Goal: Task Accomplishment & Management: Use online tool/utility

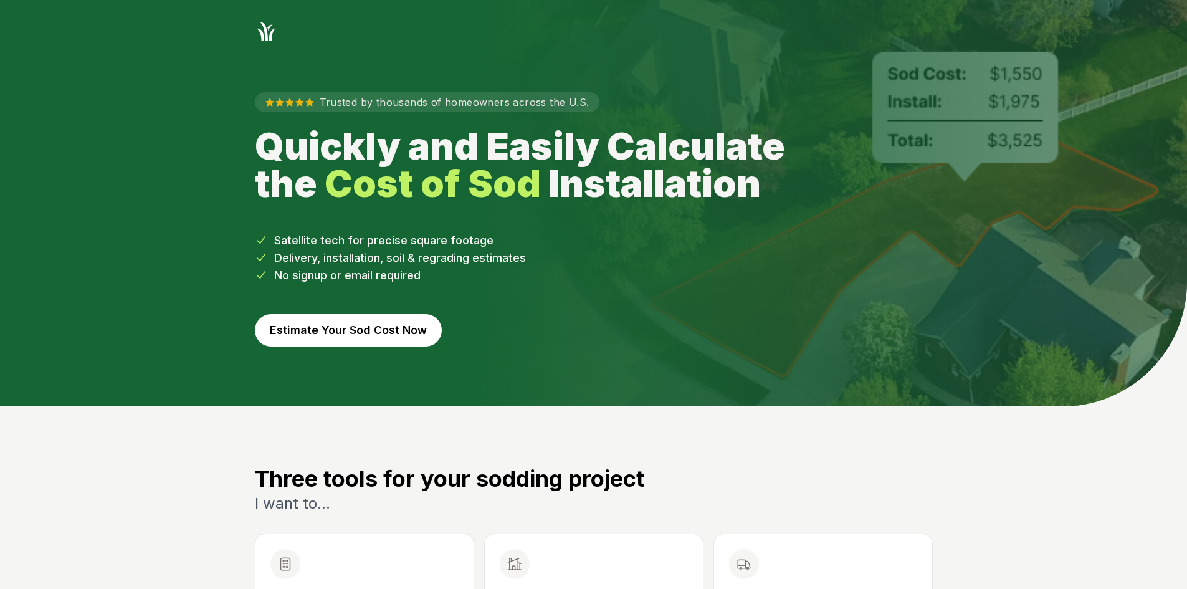
click at [384, 327] on button "Estimate Your Sod Cost Now" at bounding box center [348, 330] width 187 height 32
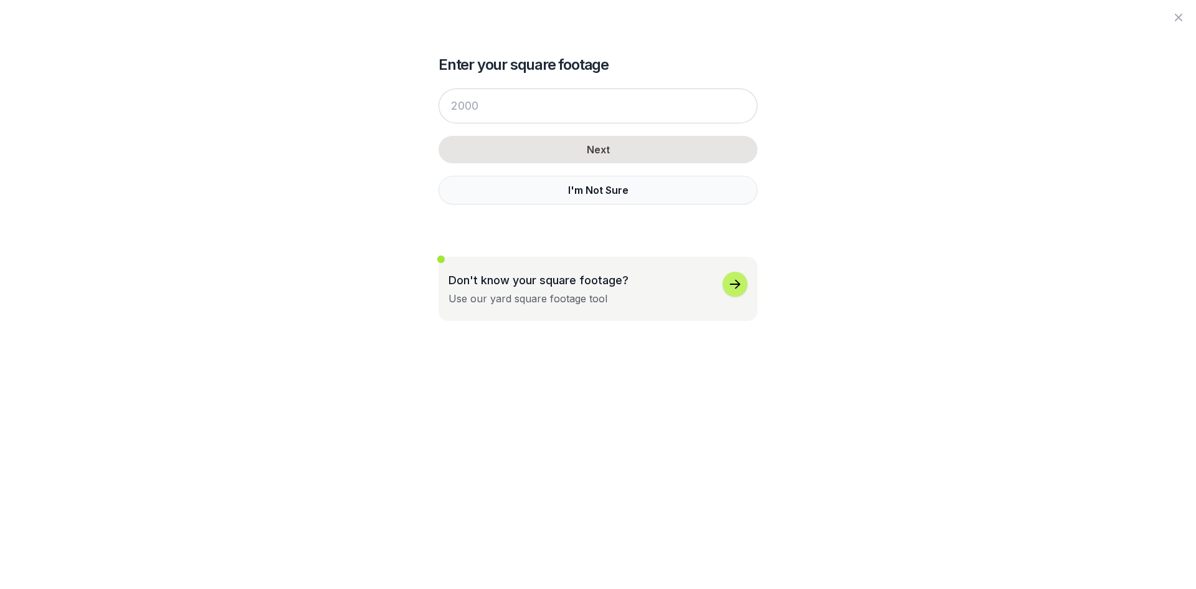
click at [579, 189] on button "I'm Not Sure" at bounding box center [598, 190] width 319 height 29
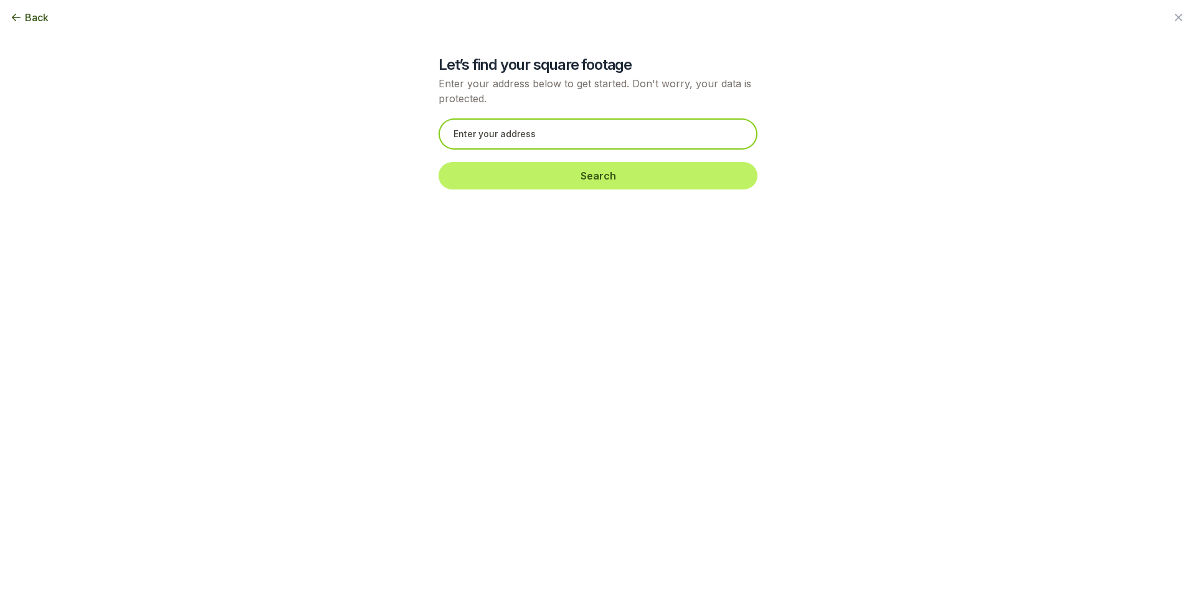
click at [548, 136] on input "text" at bounding box center [598, 133] width 319 height 31
paste input "[STREET_ADDRESS][PERSON_NAME]"
click at [587, 130] on input "[STREET_ADDRESS][PERSON_NAME]" at bounding box center [598, 133] width 319 height 31
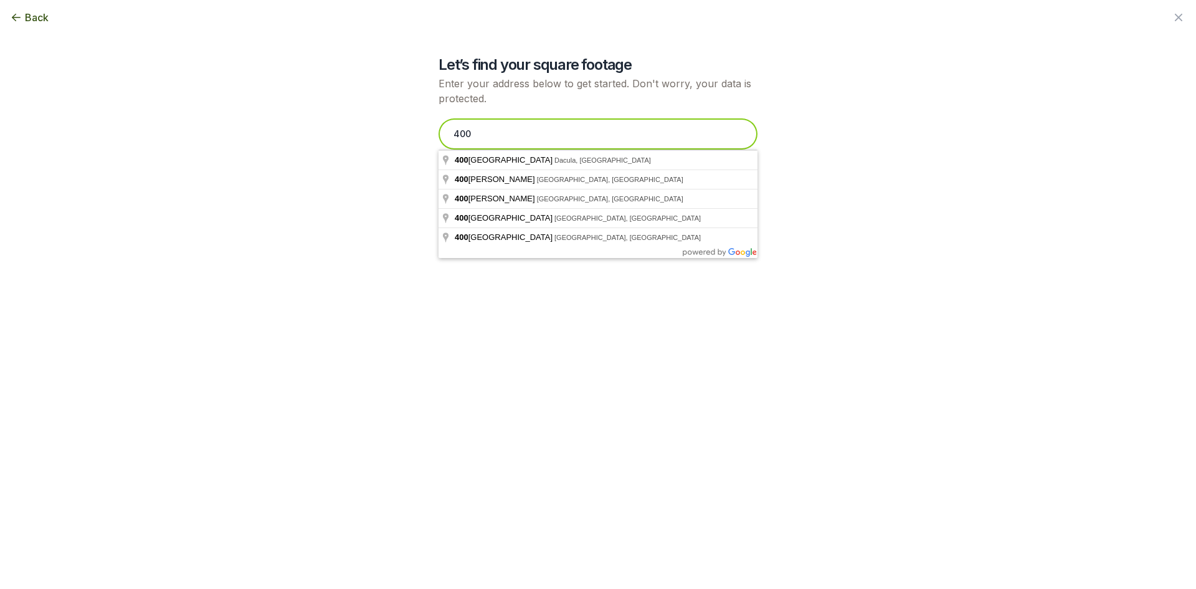
paste input "[STREET_ADDRESS][PERSON_NAME]"
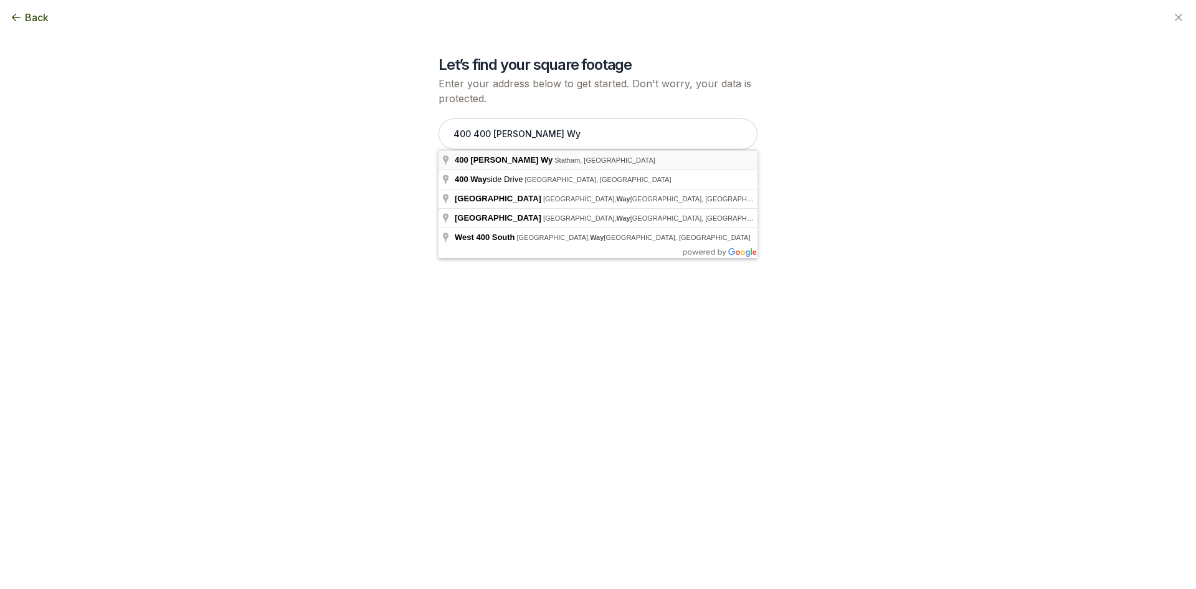
type input "[STREET_ADDRESS][PERSON_NAME]"
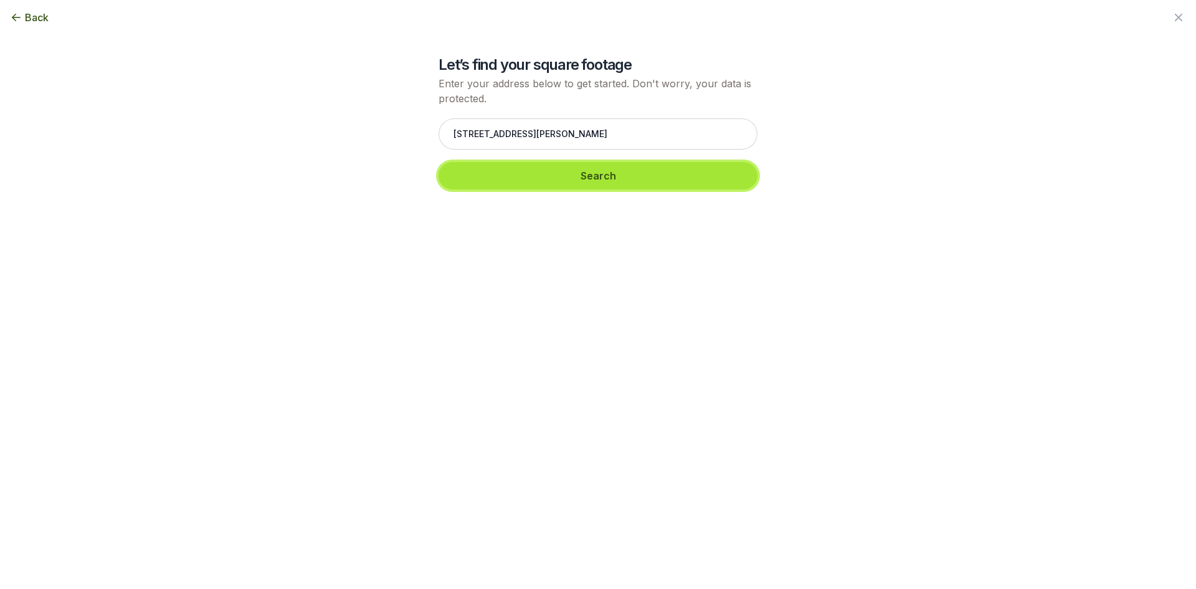
click at [565, 178] on button "Search" at bounding box center [598, 175] width 319 height 27
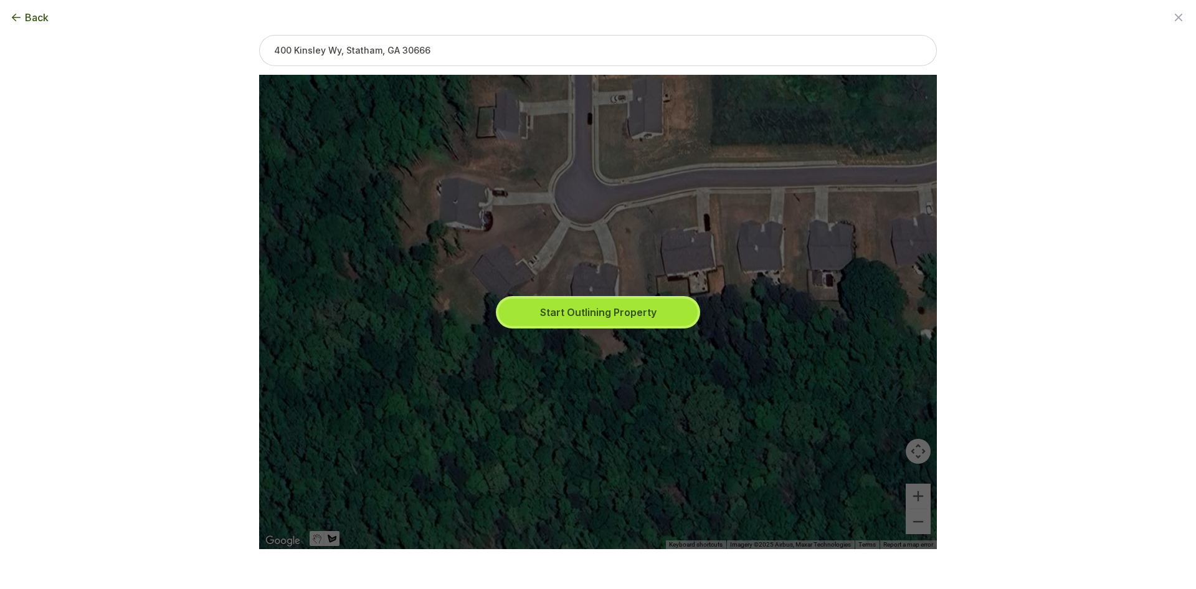
click at [571, 305] on button "Start Outlining Property" at bounding box center [597, 311] width 199 height 27
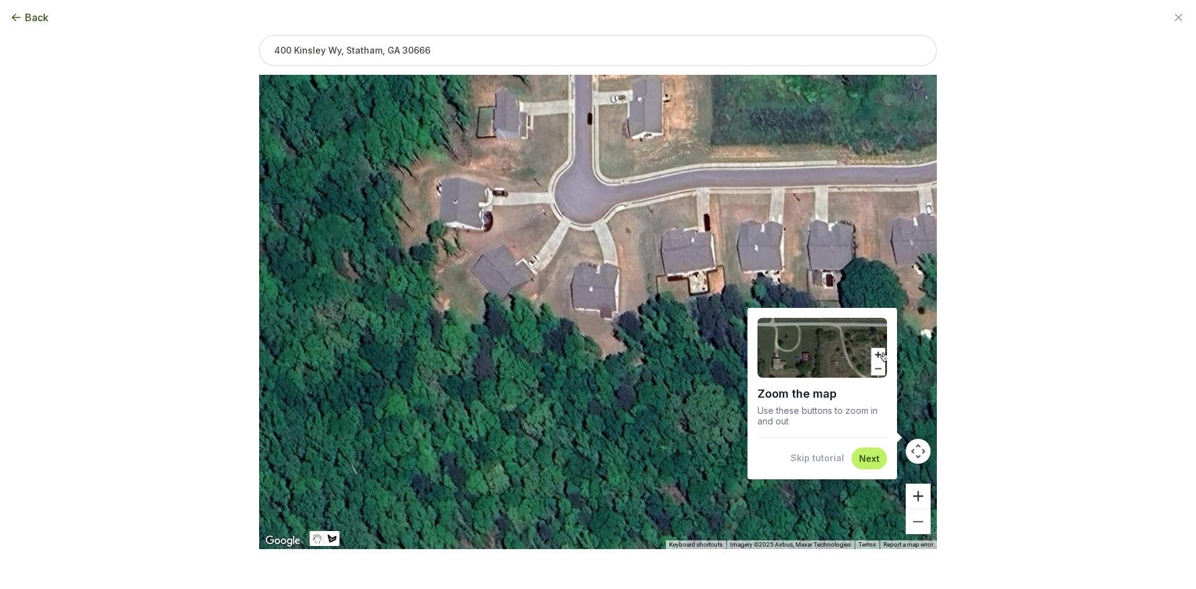
click at [923, 499] on button "Zoom in" at bounding box center [918, 495] width 25 height 25
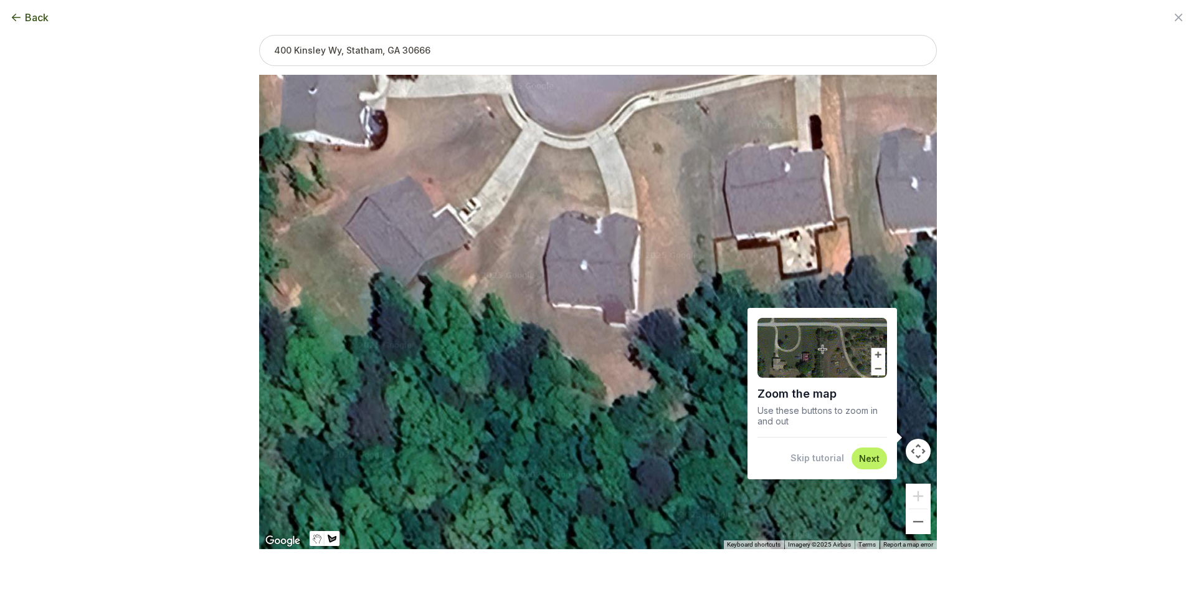
click at [827, 452] on button "Skip tutorial" at bounding box center [817, 458] width 54 height 12
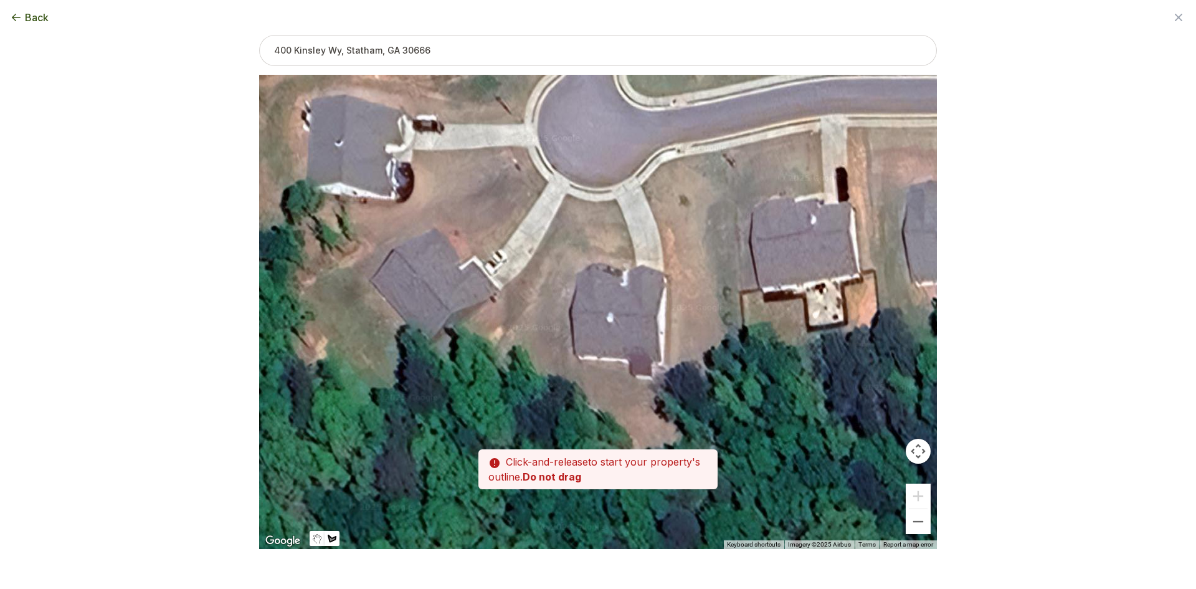
drag, startPoint x: 610, startPoint y: 353, endPoint x: 629, endPoint y: 396, distance: 46.9
click at [635, 401] on div at bounding box center [598, 312] width 678 height 474
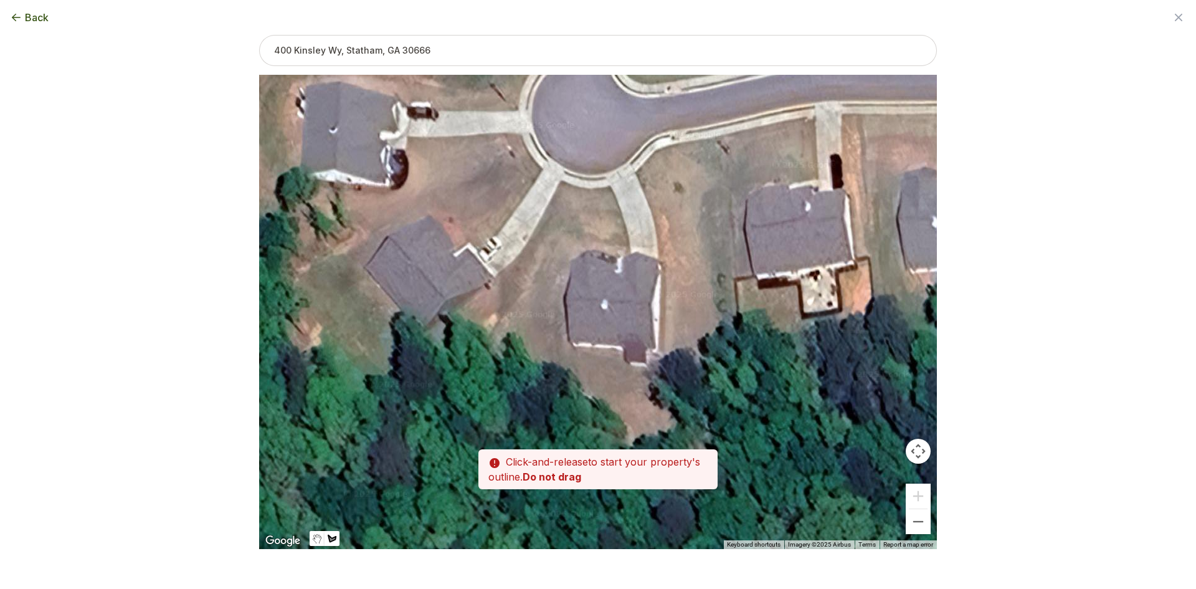
click at [569, 341] on div at bounding box center [598, 312] width 678 height 474
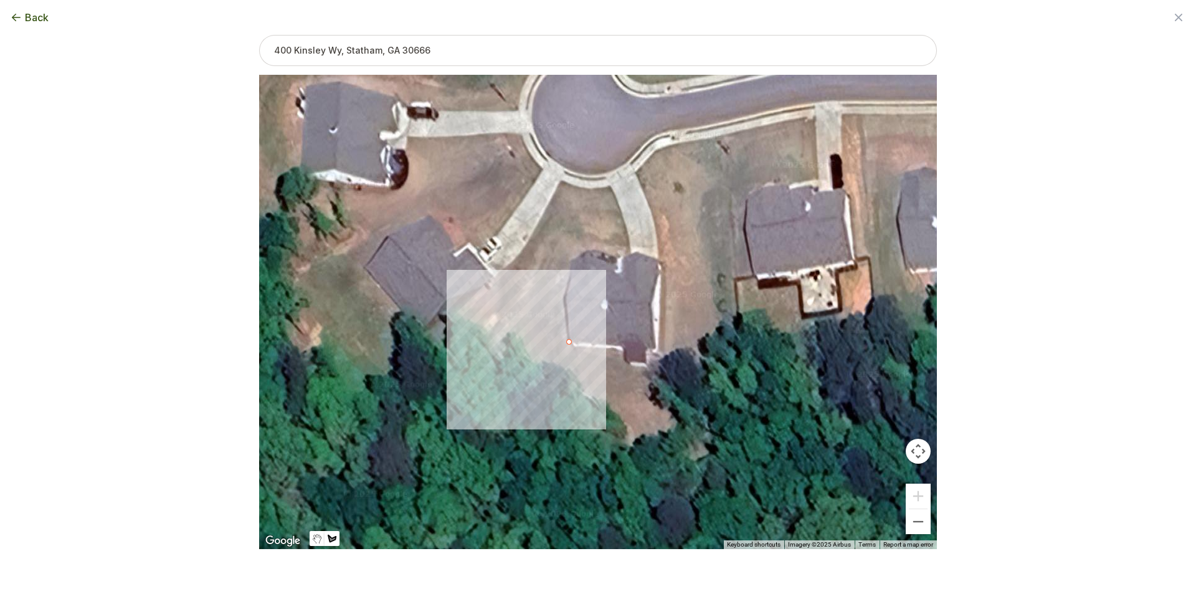
click at [503, 315] on div at bounding box center [598, 312] width 678 height 474
click at [487, 342] on div at bounding box center [598, 312] width 678 height 474
click at [516, 357] on div at bounding box center [598, 312] width 678 height 474
click at [557, 369] on div at bounding box center [598, 312] width 678 height 474
click at [590, 391] on div at bounding box center [598, 312] width 678 height 474
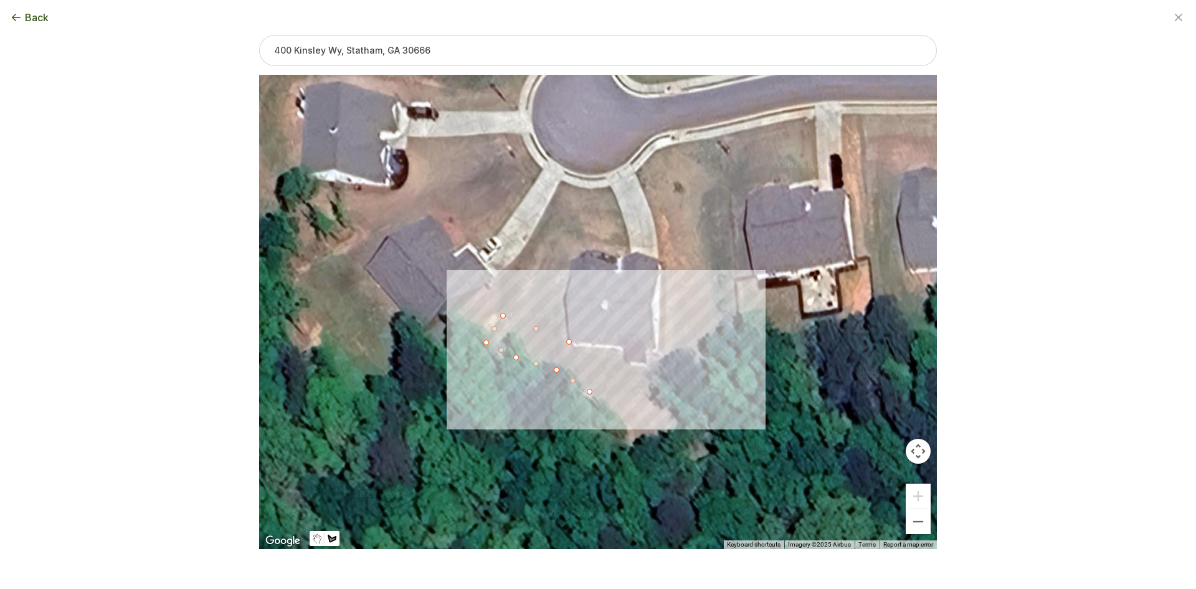
click at [614, 412] on div at bounding box center [598, 312] width 678 height 474
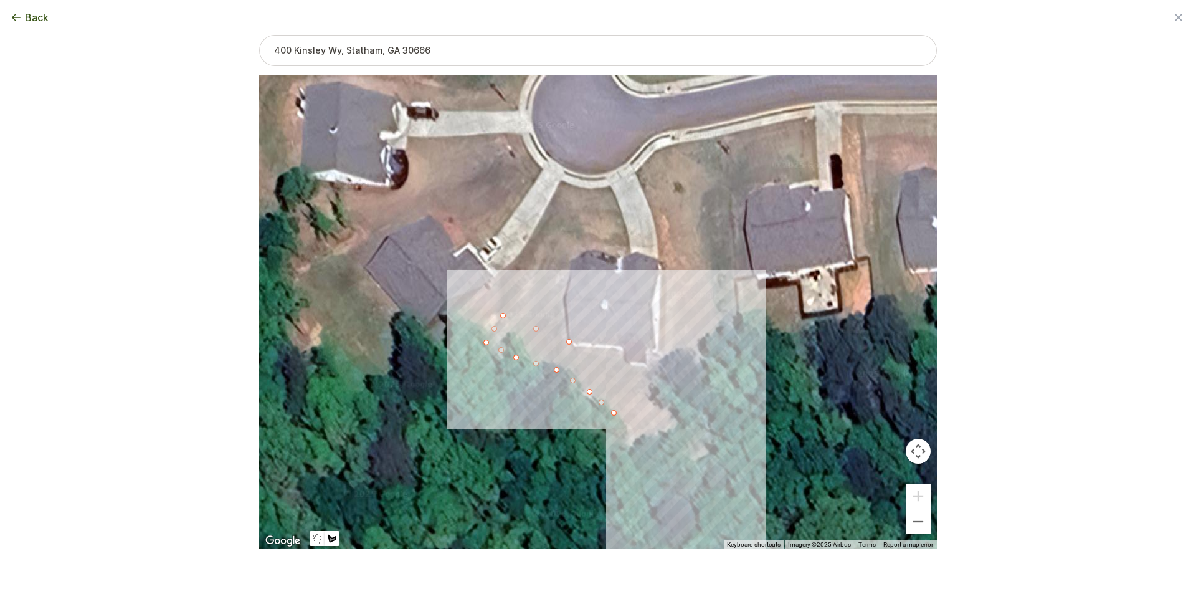
click at [630, 430] on div at bounding box center [598, 312] width 678 height 474
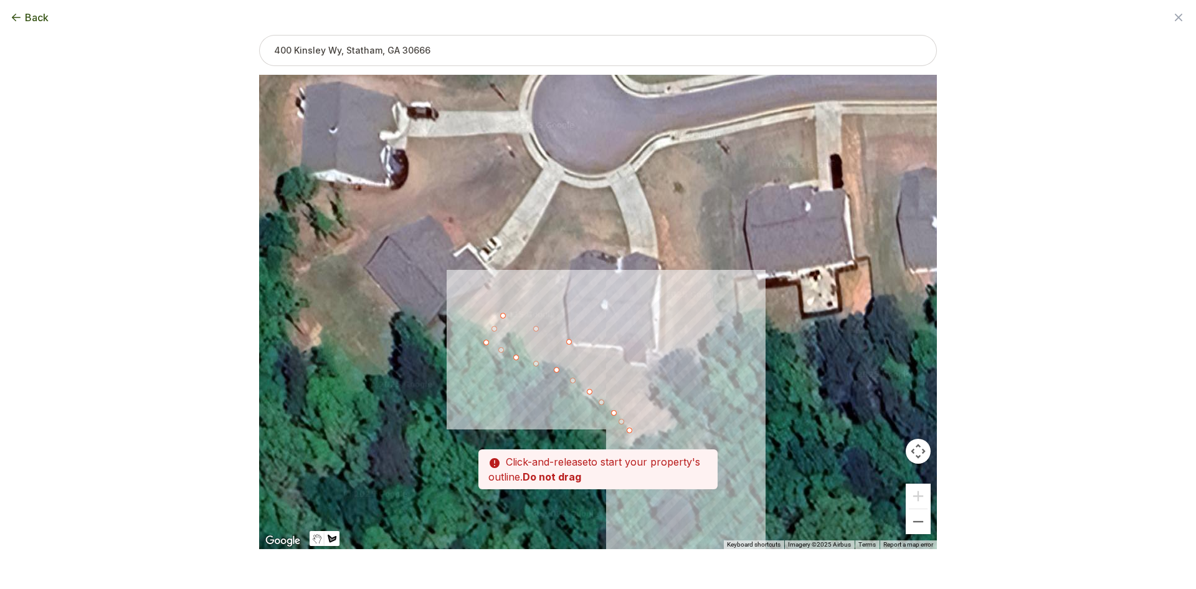
click at [635, 442] on div at bounding box center [598, 312] width 678 height 474
click at [679, 428] on div at bounding box center [598, 312] width 678 height 474
click at [674, 412] on div at bounding box center [598, 312] width 678 height 474
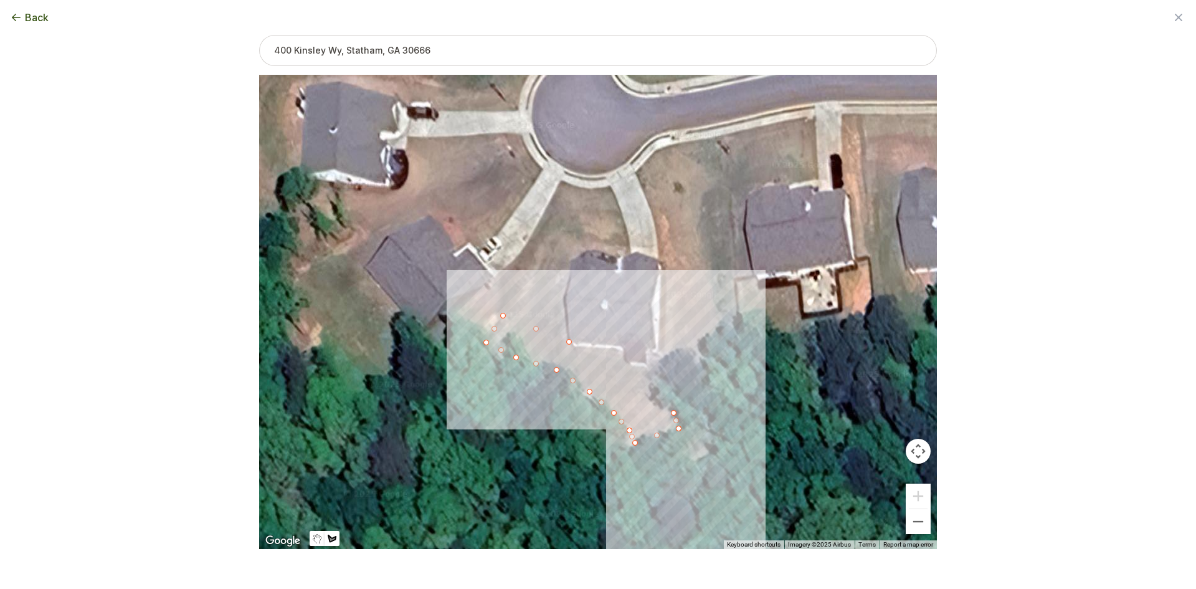
click at [654, 389] on div at bounding box center [598, 312] width 678 height 474
click at [667, 364] on div at bounding box center [598, 312] width 678 height 474
click at [654, 350] on div at bounding box center [598, 312] width 678 height 474
click at [645, 354] on div at bounding box center [598, 312] width 678 height 474
click at [648, 366] on div at bounding box center [598, 312] width 678 height 474
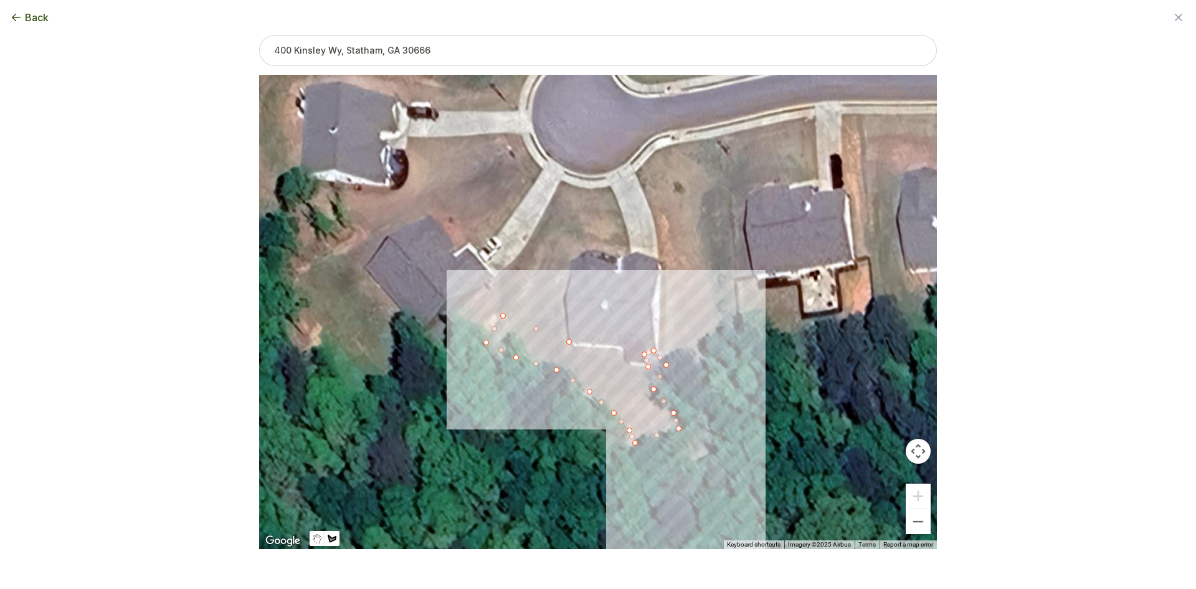
click at [626, 366] on div at bounding box center [598, 312] width 678 height 474
click at [622, 350] on div at bounding box center [598, 312] width 678 height 474
click at [569, 344] on div at bounding box center [598, 312] width 678 height 474
click at [518, 568] on button "Select another area" at bounding box center [512, 568] width 89 height 12
click at [567, 338] on div at bounding box center [598, 312] width 678 height 474
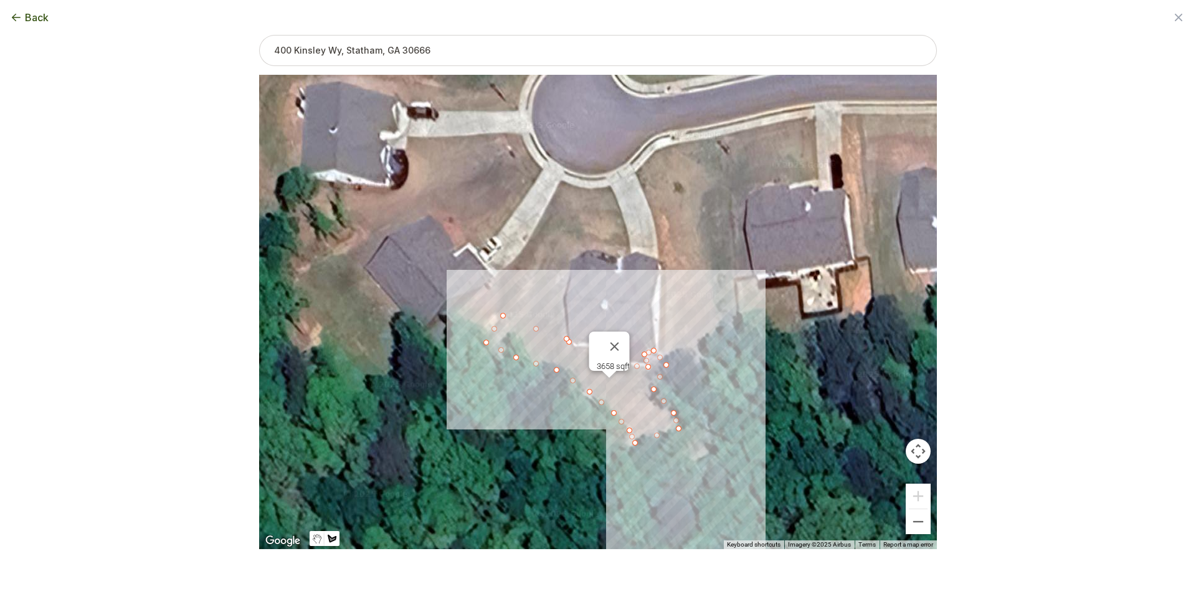
click at [505, 313] on div at bounding box center [598, 312] width 678 height 474
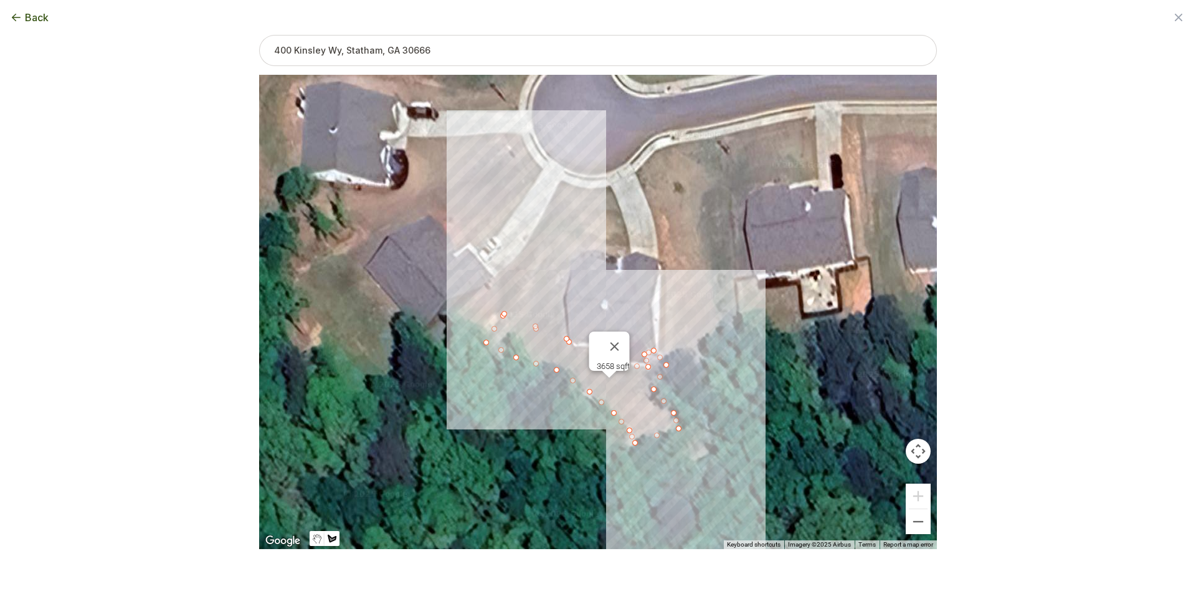
click at [574, 184] on div at bounding box center [598, 312] width 678 height 474
click at [587, 188] on div at bounding box center [598, 312] width 678 height 474
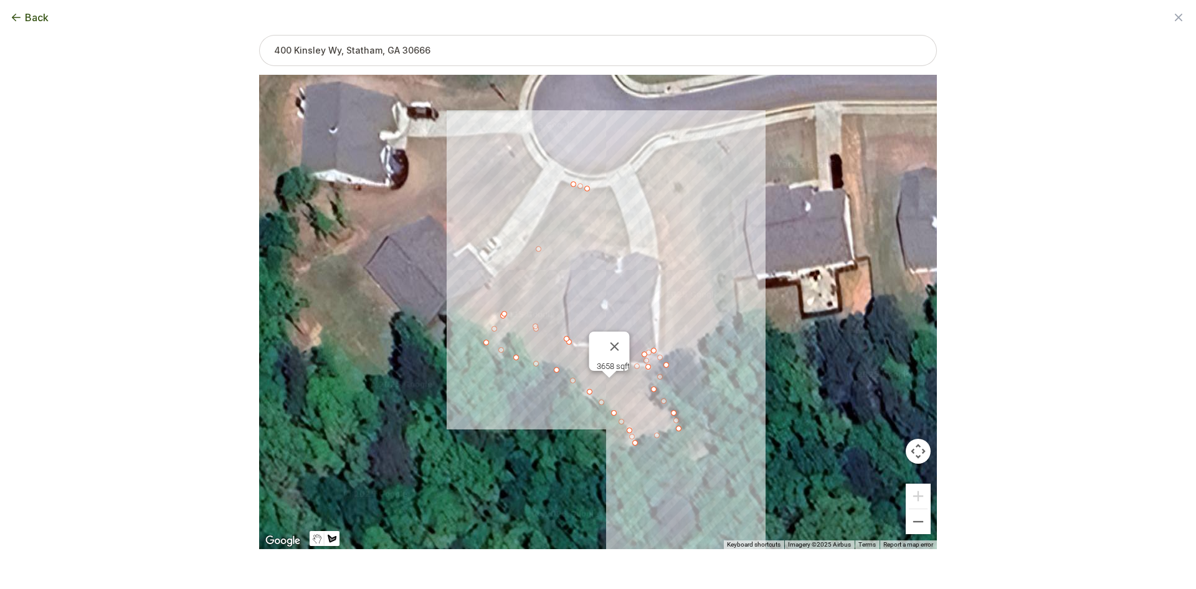
click at [610, 185] on div at bounding box center [598, 312] width 678 height 474
click at [632, 250] on div at bounding box center [598, 312] width 678 height 474
click at [617, 255] on div at bounding box center [598, 312] width 678 height 474
click at [602, 250] on div at bounding box center [598, 312] width 678 height 474
click at [589, 249] on div at bounding box center [598, 312] width 678 height 474
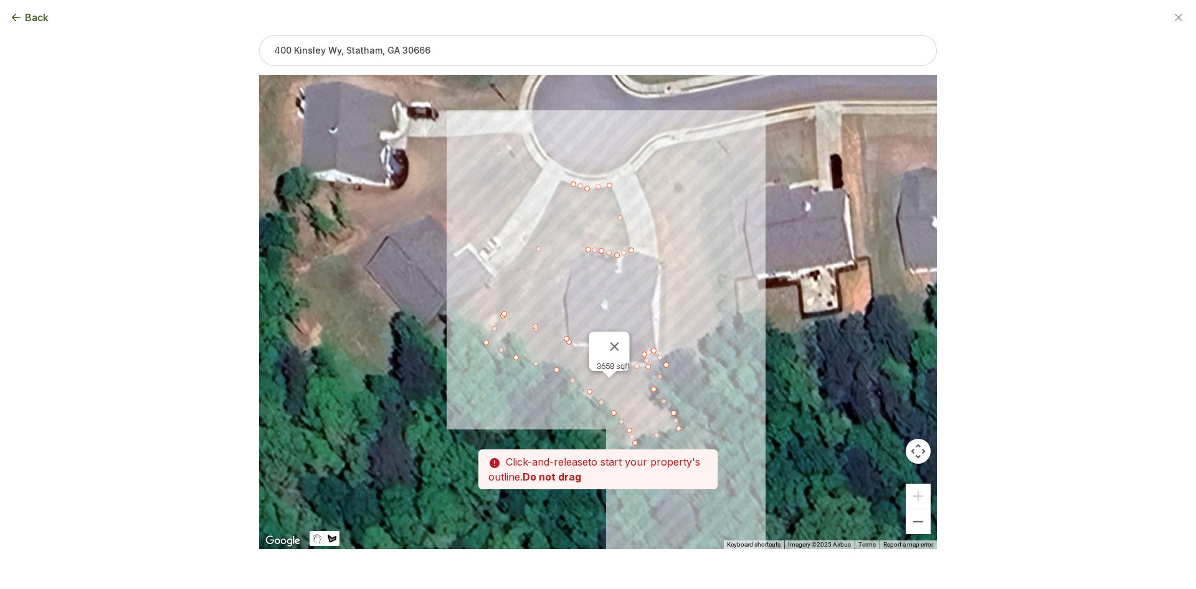
click at [573, 258] on div at bounding box center [598, 312] width 678 height 474
click at [566, 277] on div at bounding box center [598, 312] width 678 height 474
click at [564, 306] on div at bounding box center [598, 312] width 678 height 474
click at [567, 339] on div at bounding box center [598, 312] width 678 height 474
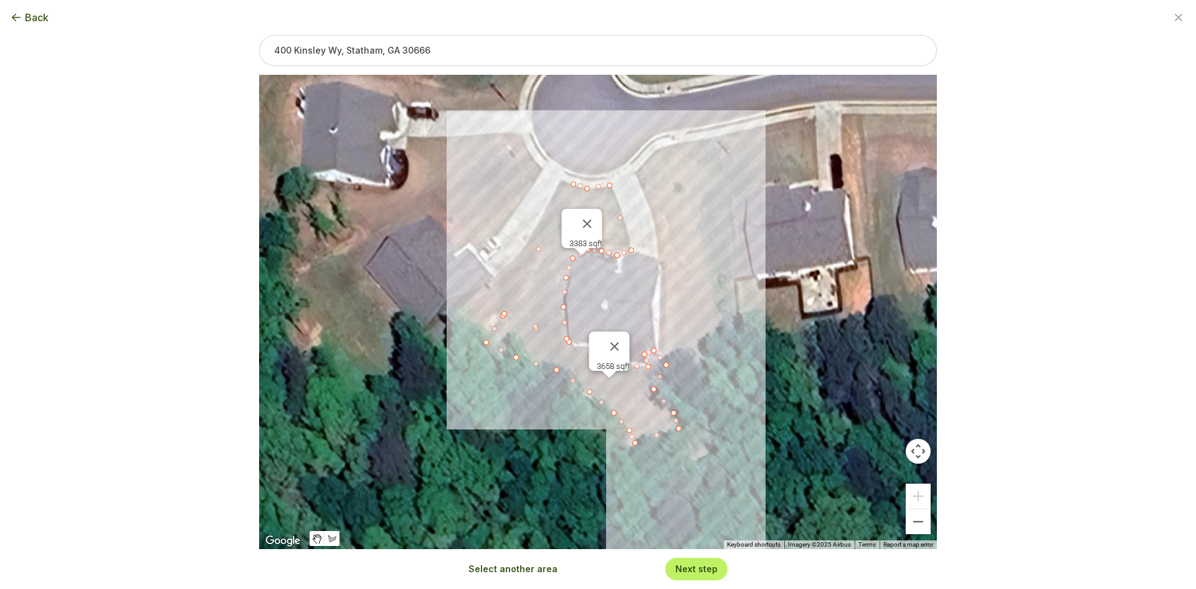
click at [506, 571] on button "Select another area" at bounding box center [512, 568] width 89 height 12
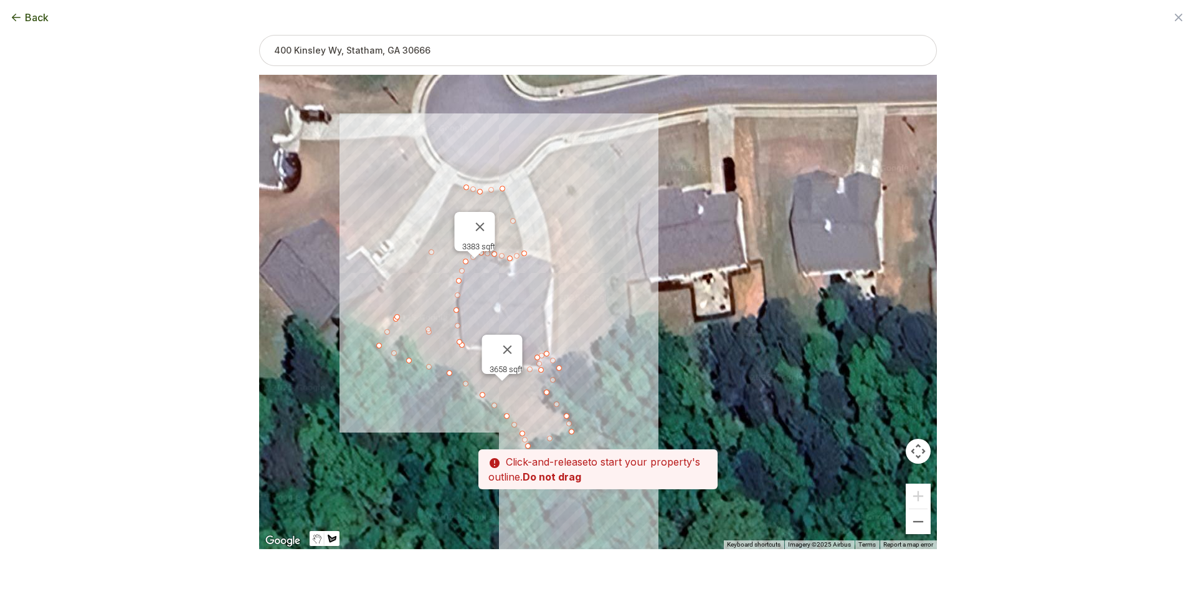
drag, startPoint x: 711, startPoint y: 430, endPoint x: 568, endPoint y: 430, distance: 142.7
click at [572, 434] on div at bounding box center [598, 312] width 678 height 474
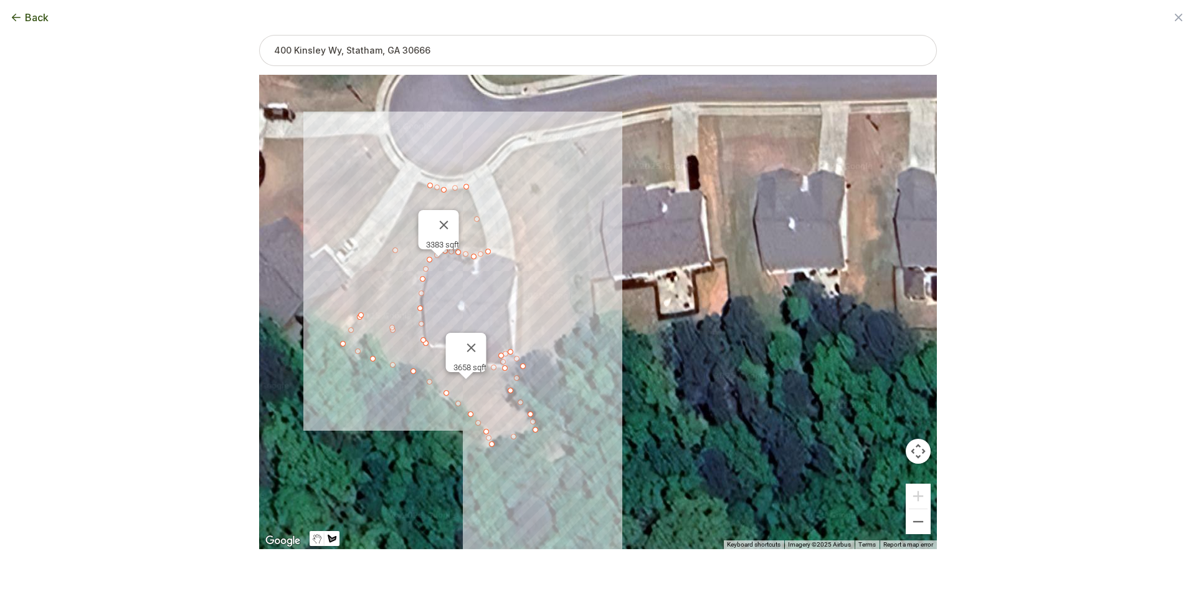
click at [553, 141] on div at bounding box center [598, 312] width 678 height 474
click at [513, 149] on div at bounding box center [598, 312] width 678 height 474
click at [493, 172] on div at bounding box center [598, 312] width 678 height 474
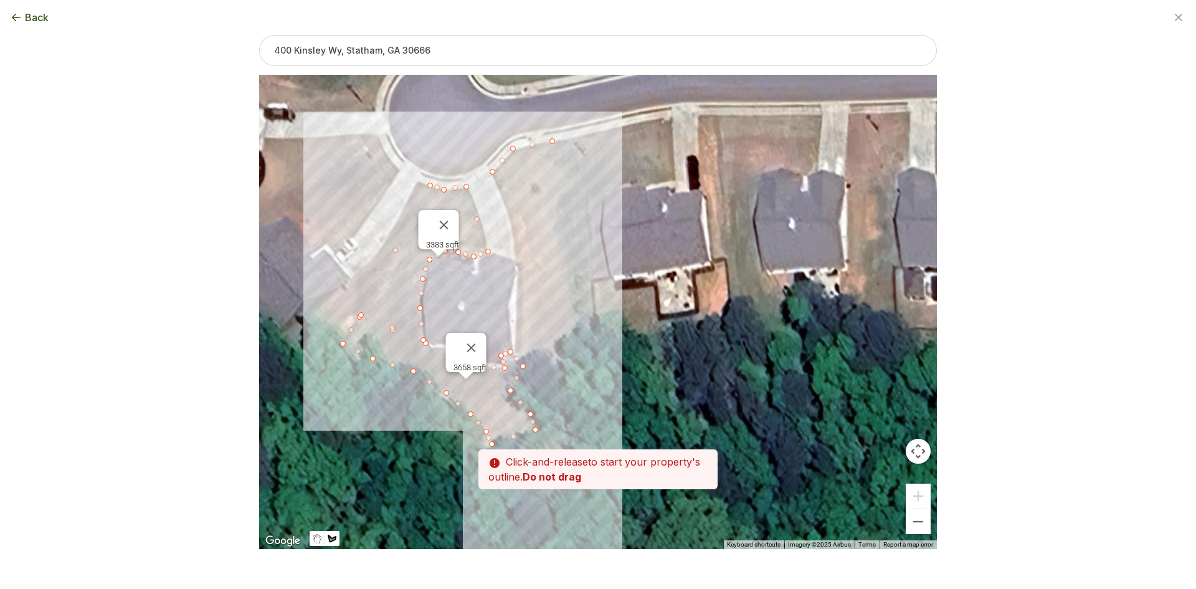
click at [506, 209] on div at bounding box center [598, 312] width 678 height 474
click at [518, 265] on div at bounding box center [598, 312] width 678 height 474
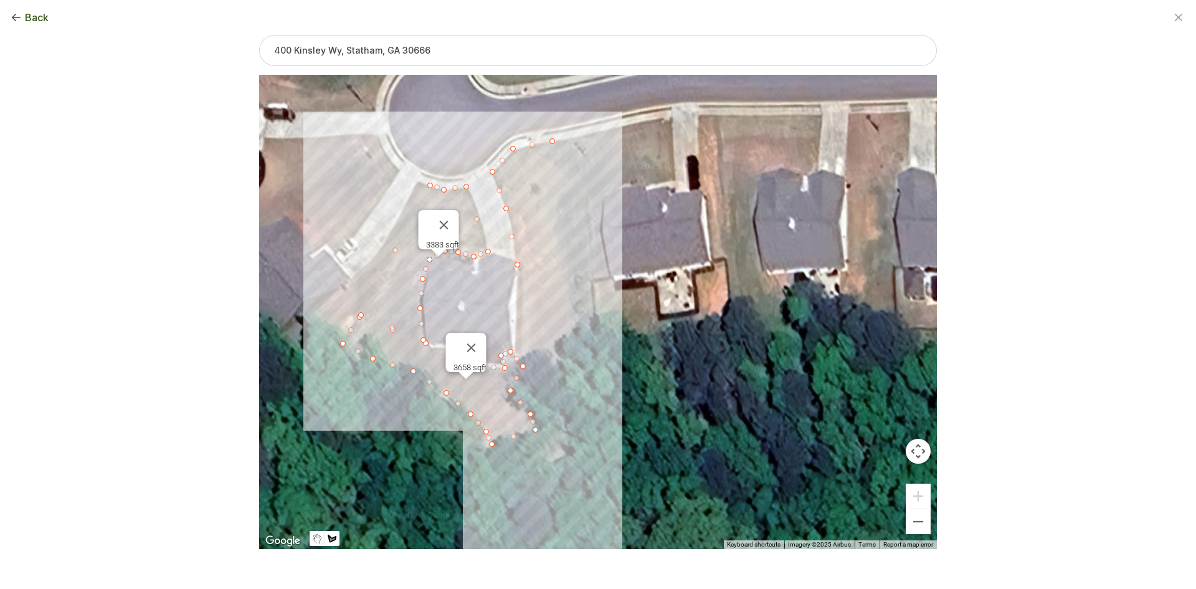
click at [516, 356] on div at bounding box center [598, 312] width 678 height 474
click at [580, 361] on div at bounding box center [598, 312] width 678 height 474
click at [562, 140] on div at bounding box center [598, 312] width 678 height 474
click at [553, 141] on div at bounding box center [598, 312] width 678 height 474
drag, startPoint x: 581, startPoint y: 363, endPoint x: 600, endPoint y: 361, distance: 19.4
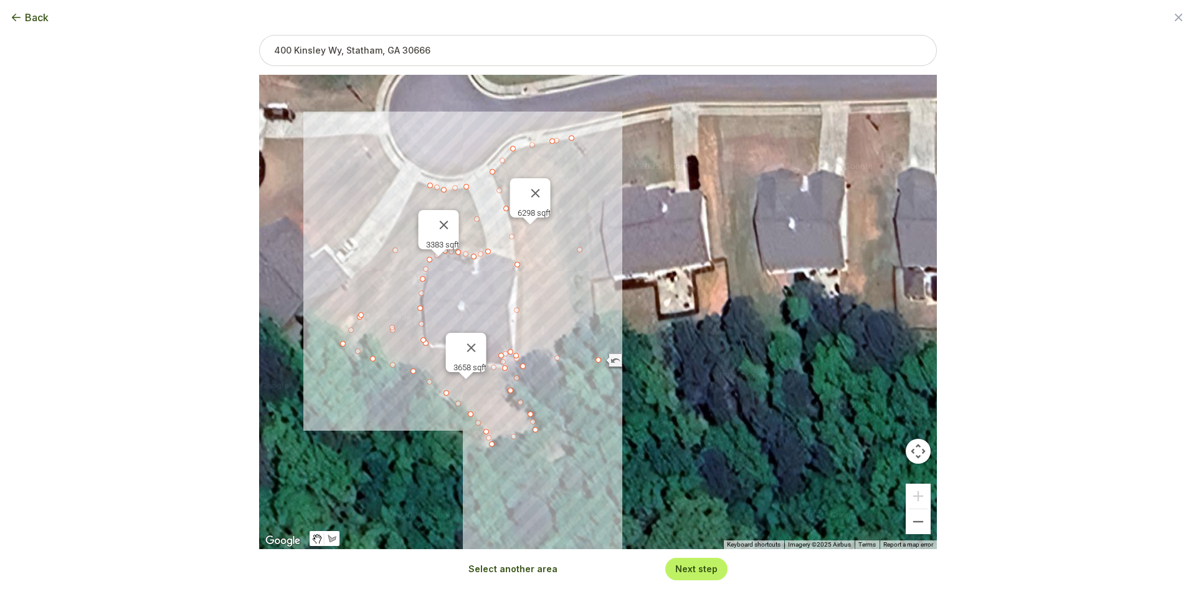
drag, startPoint x: 563, startPoint y: 141, endPoint x: 574, endPoint y: 139, distance: 10.9
type input "13820"
